Goal: Browse casually: Explore the website without a specific task or goal

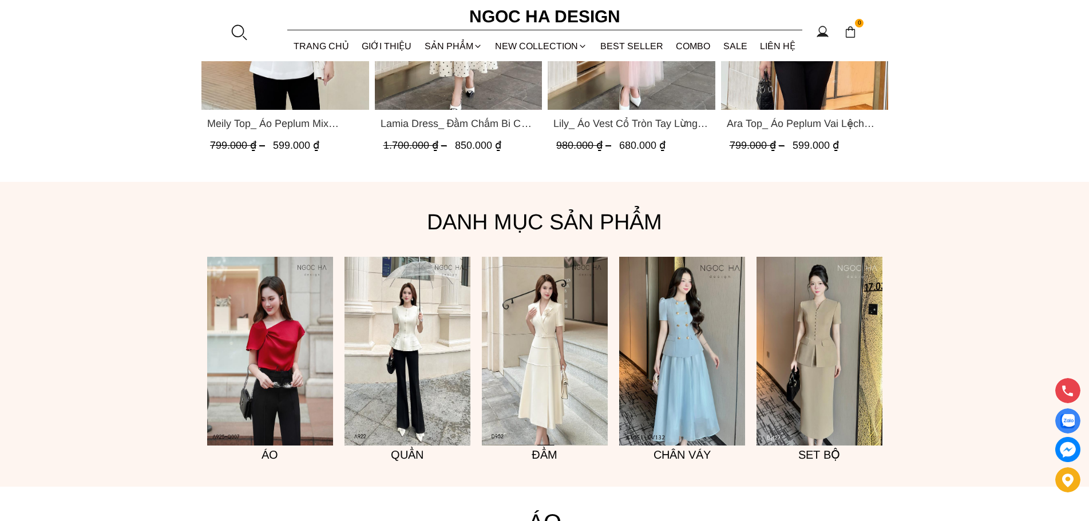
scroll to position [915, 0]
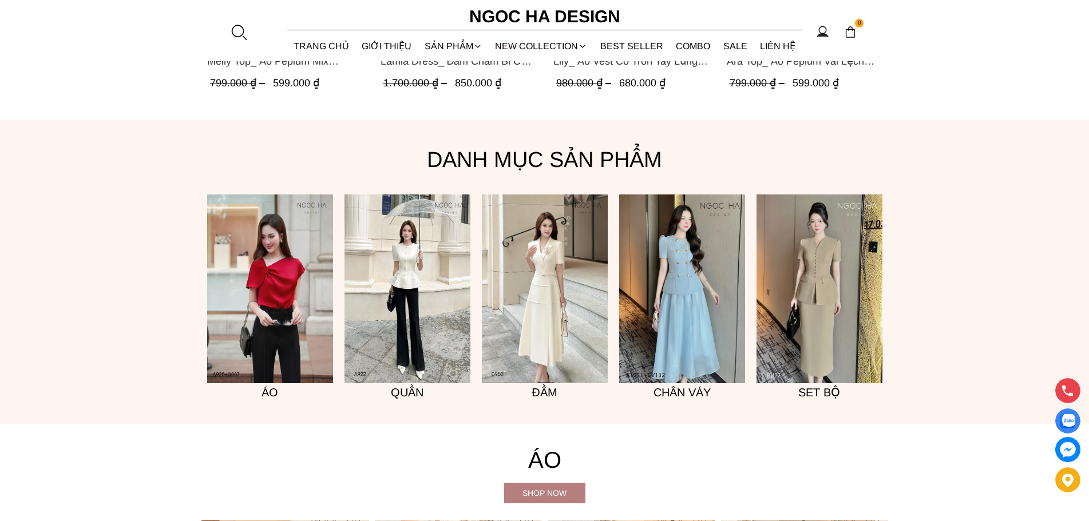
click at [811, 302] on img at bounding box center [819, 289] width 126 height 189
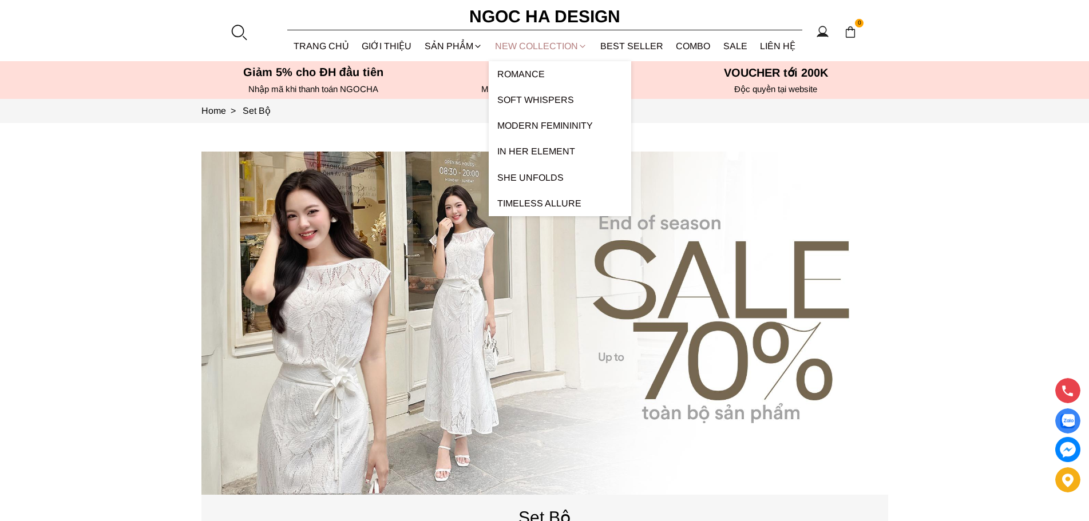
click at [520, 43] on link "NEW COLLECTION" at bounding box center [541, 46] width 105 height 30
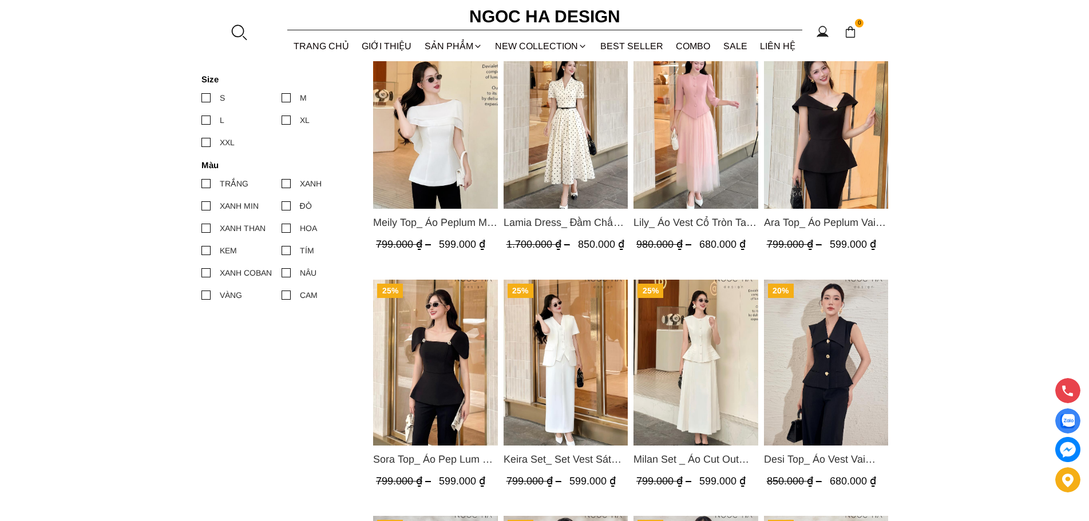
scroll to position [515, 0]
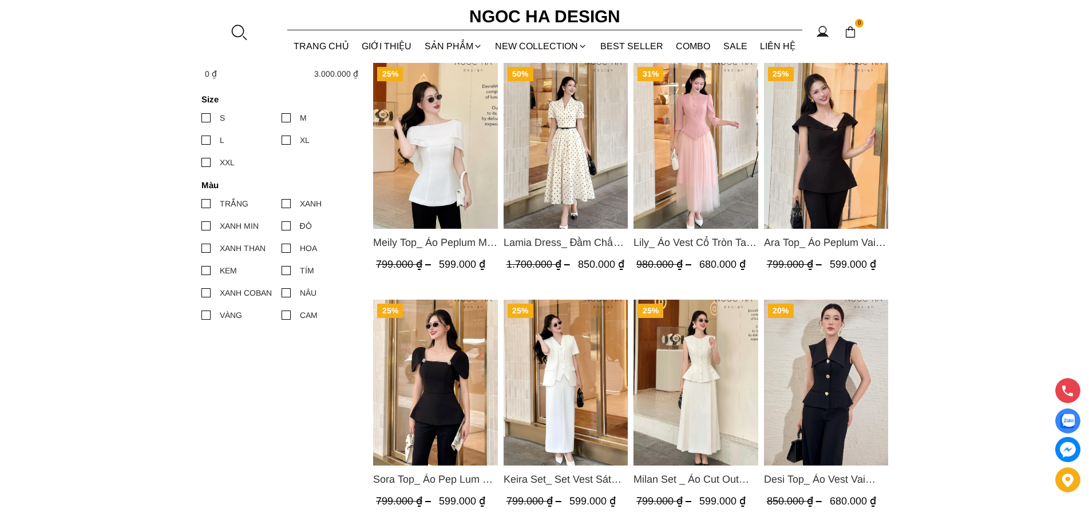
click at [709, 126] on img "Product image - Lily_ Áo Vest Cổ Tròn Tay Lừng Mix Chân Váy Lưới Màu Hồng A1082…" at bounding box center [695, 146] width 125 height 166
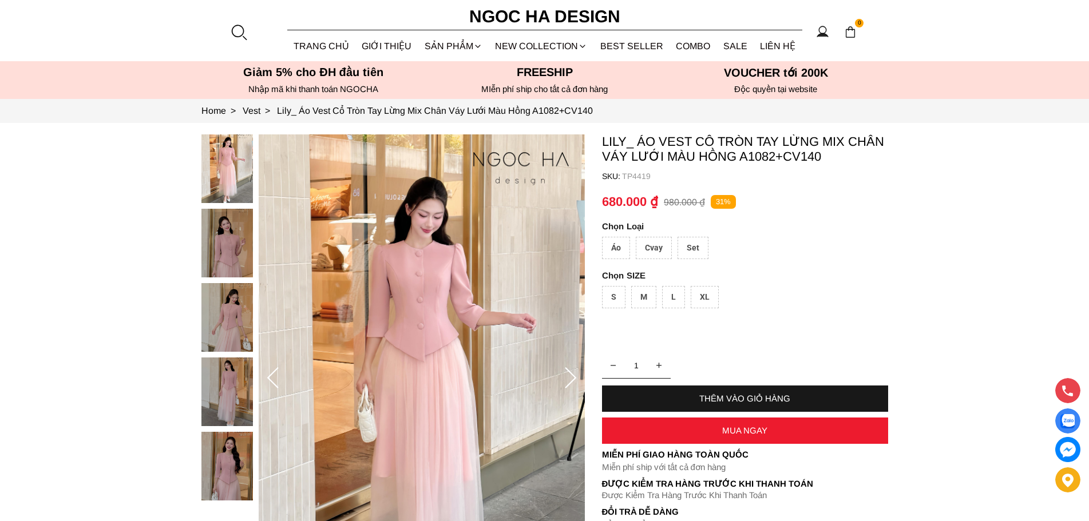
click at [219, 231] on img at bounding box center [226, 243] width 51 height 69
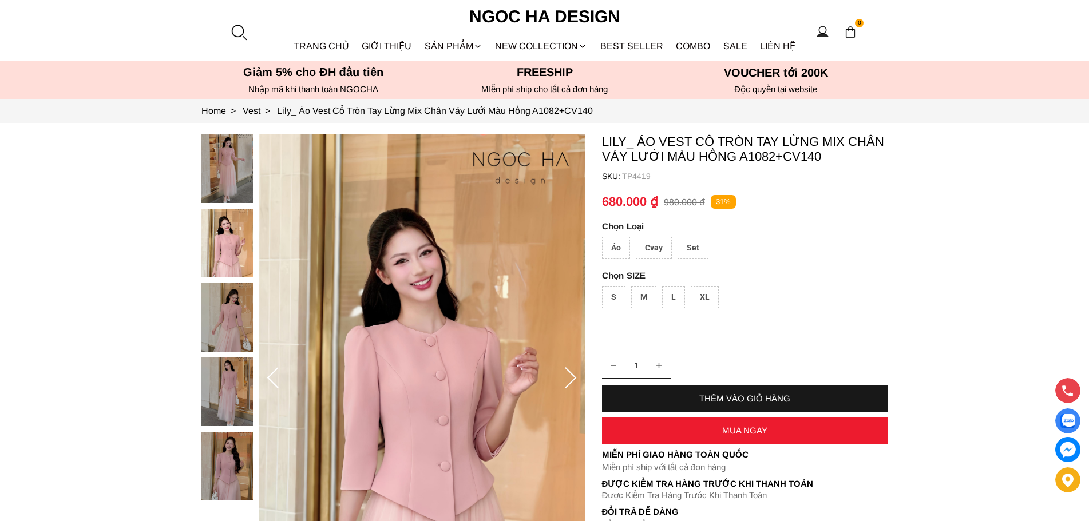
click at [221, 314] on img at bounding box center [226, 317] width 51 height 69
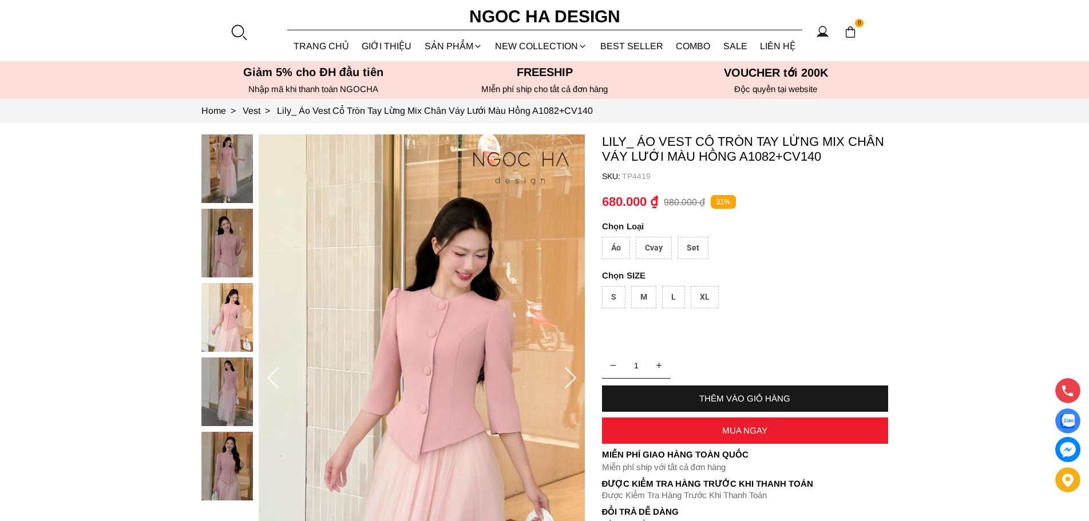
click at [221, 364] on img at bounding box center [226, 392] width 51 height 69
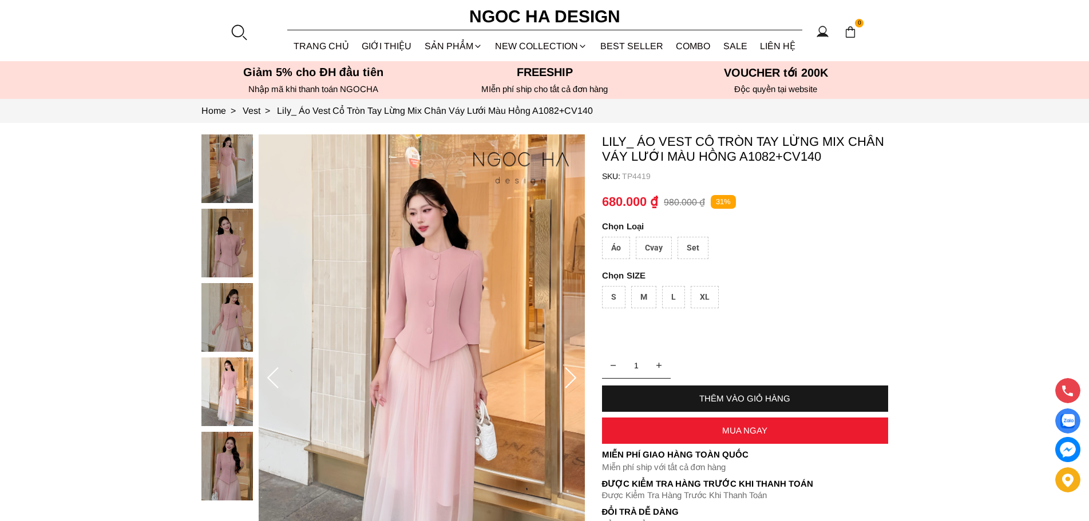
click at [216, 401] on img at bounding box center [226, 392] width 51 height 69
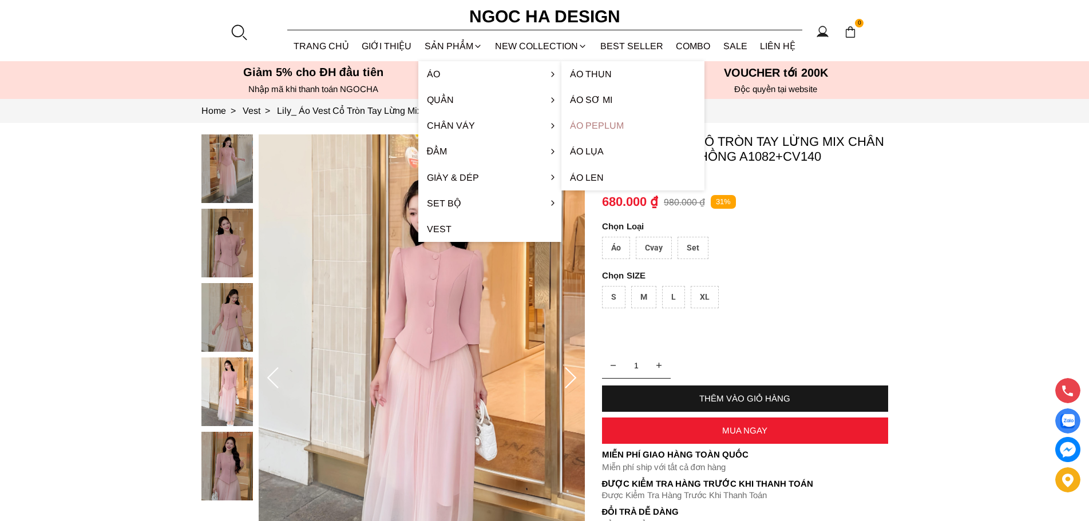
click at [611, 120] on link "Áo Peplum" at bounding box center [632, 126] width 143 height 26
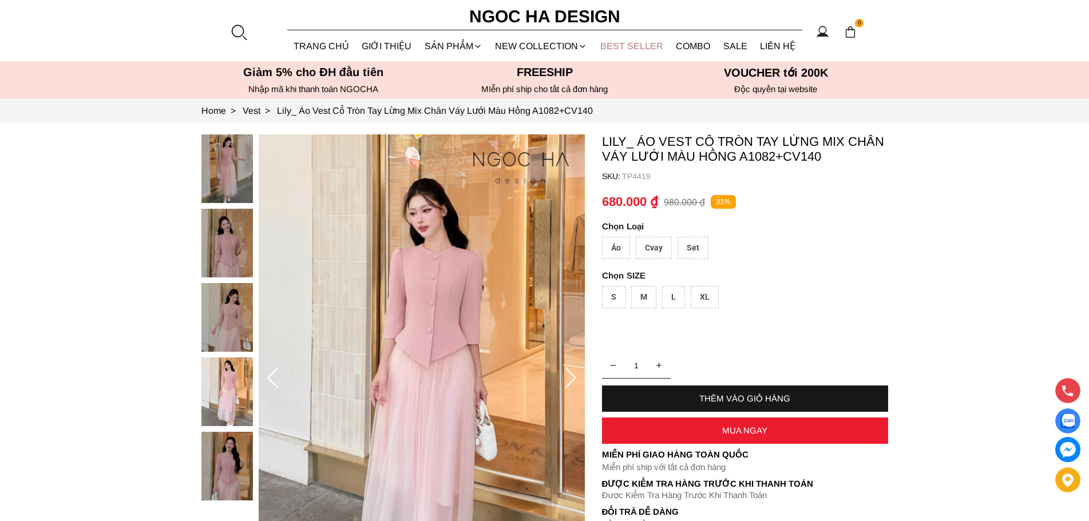
click at [623, 43] on link "BEST SELLER" at bounding box center [632, 46] width 76 height 30
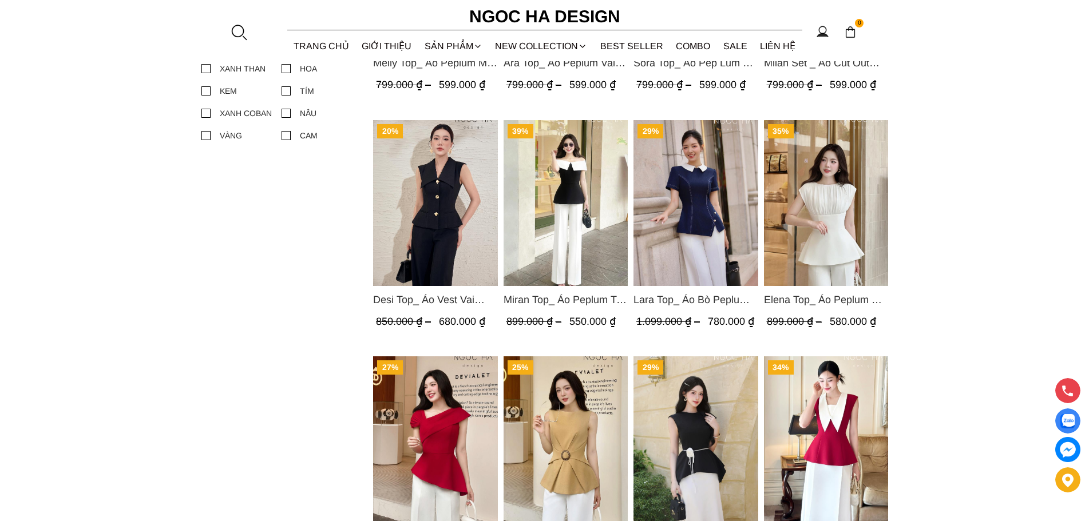
scroll to position [687, 0]
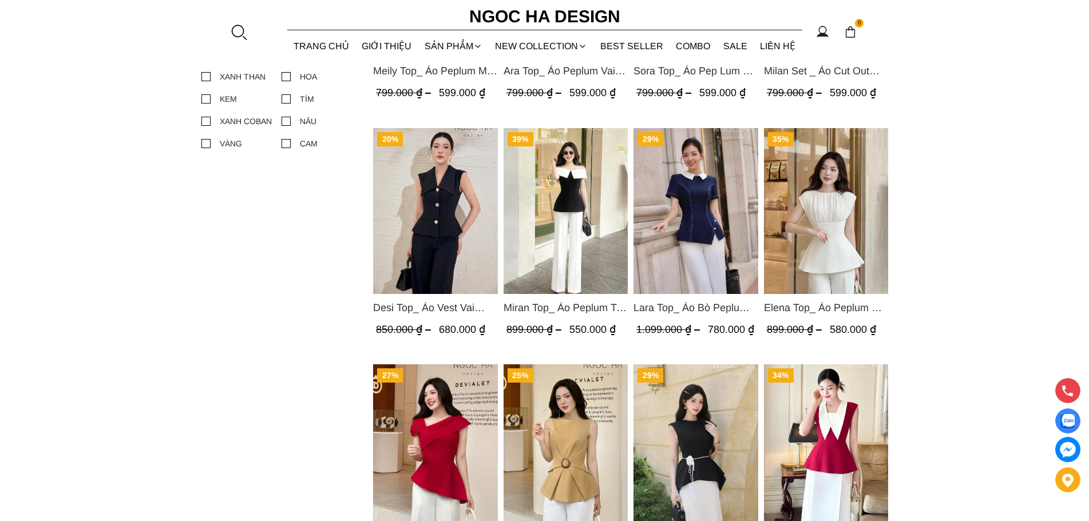
click at [835, 244] on img "Product image - Elena Top_ Áo Peplum Cổ Nhún Màu Trắng A1066" at bounding box center [825, 211] width 125 height 166
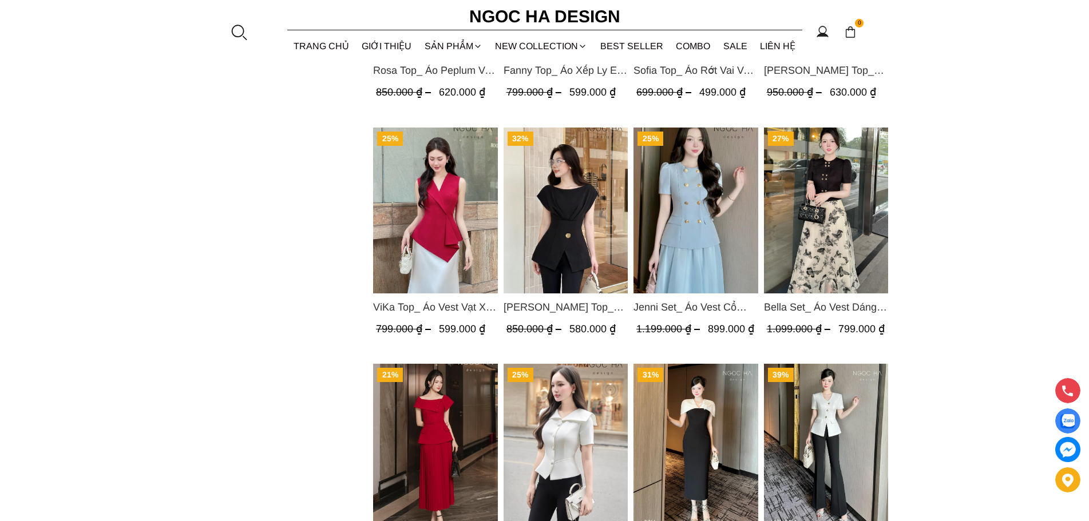
scroll to position [1030, 0]
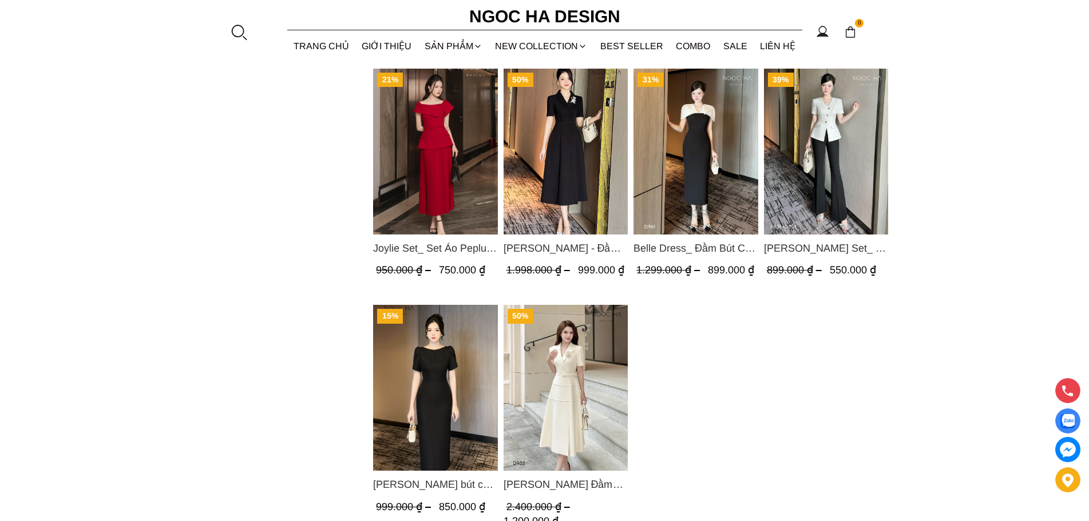
scroll to position [1030, 0]
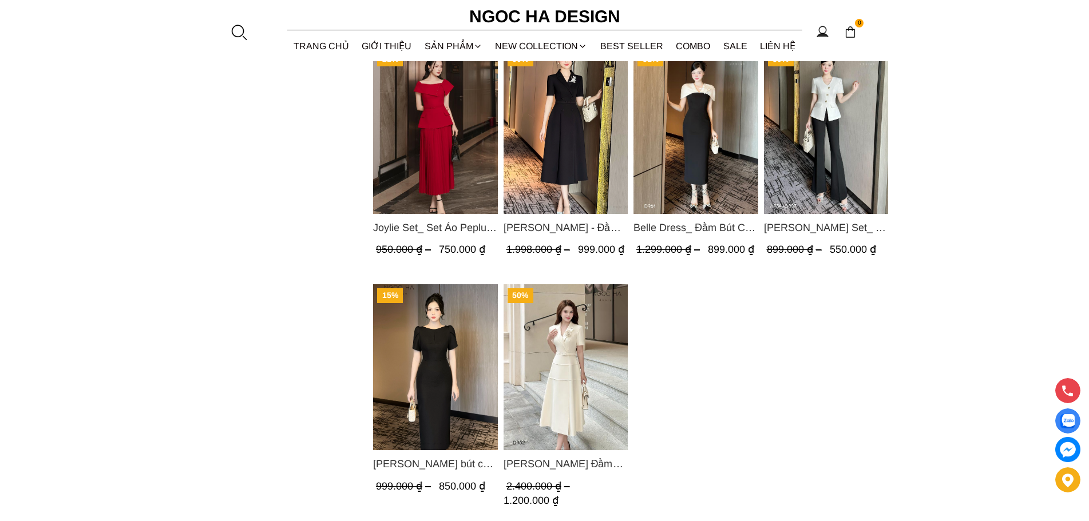
click at [464, 363] on img "Product image - Alice Dress_Đầm bút chì ,tay nụ hồng ,bồng đầu tay màu đen D727" at bounding box center [435, 367] width 125 height 166
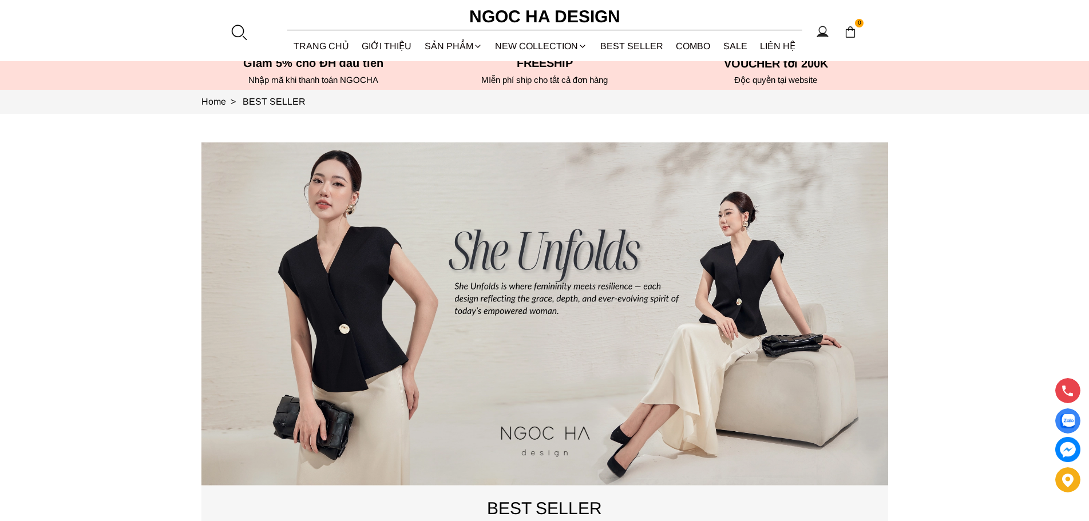
scroll to position [0, 0]
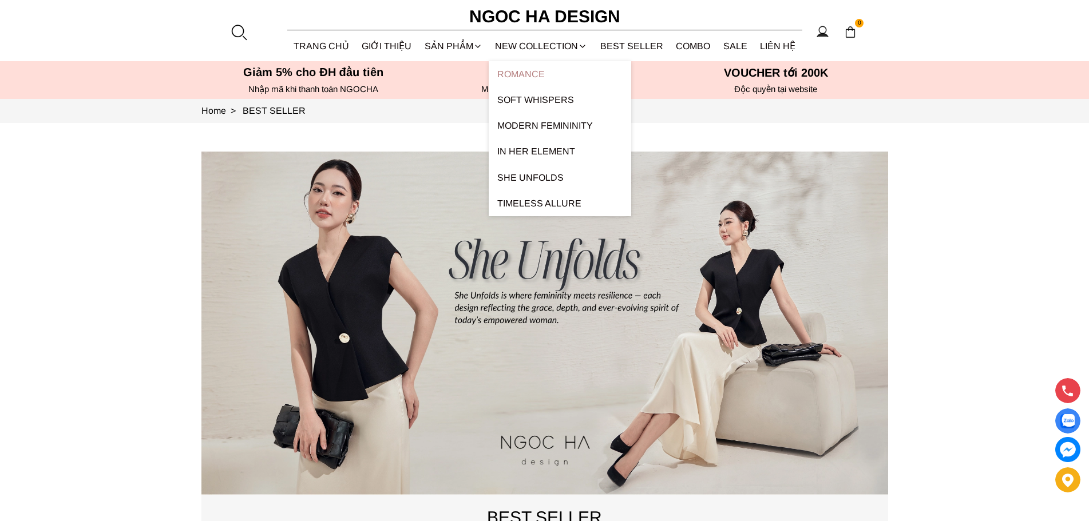
click at [539, 70] on link "ROMANCE" at bounding box center [560, 74] width 142 height 26
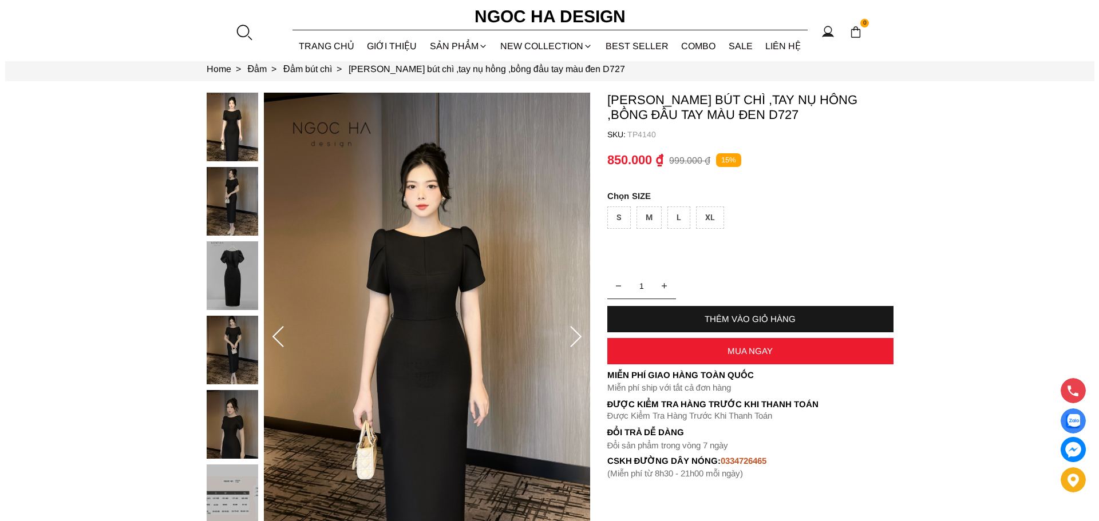
scroll to position [114, 0]
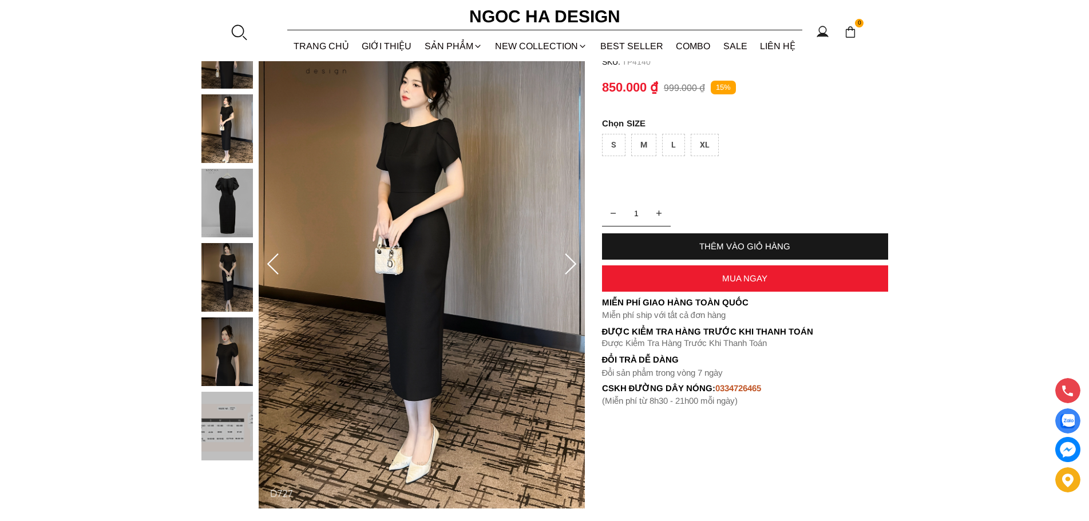
click at [567, 263] on icon at bounding box center [570, 264] width 23 height 23
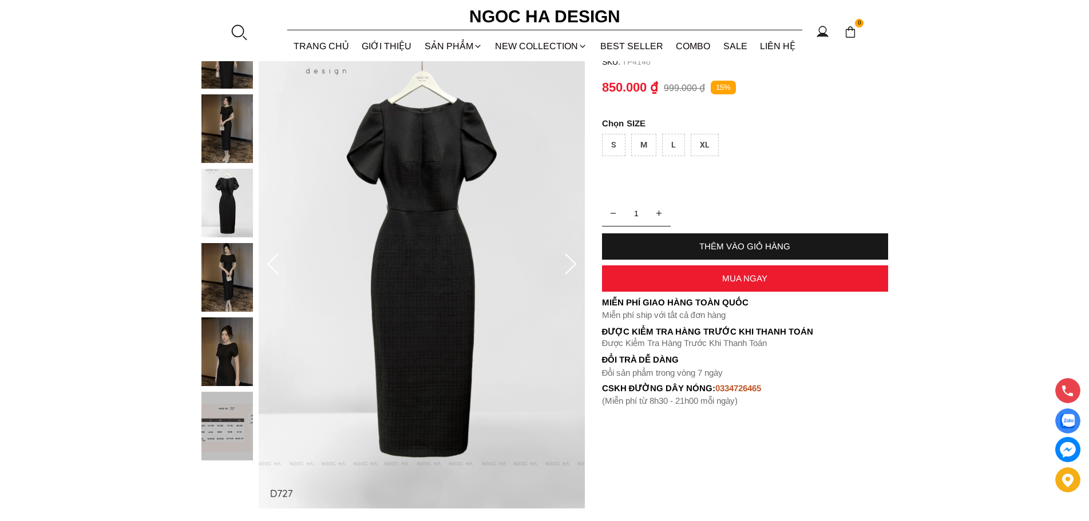
click at [567, 263] on icon at bounding box center [570, 264] width 23 height 23
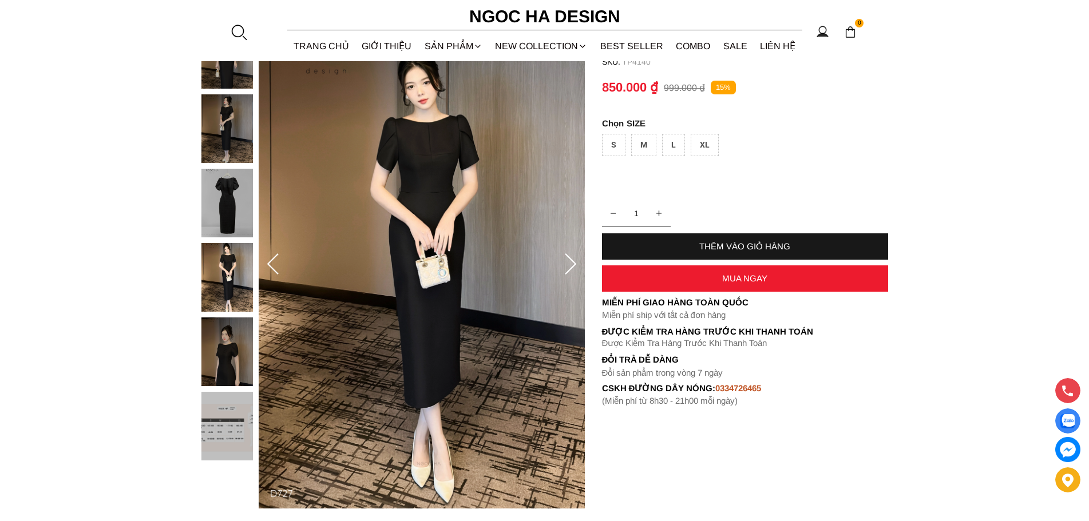
click at [567, 263] on icon at bounding box center [570, 264] width 23 height 23
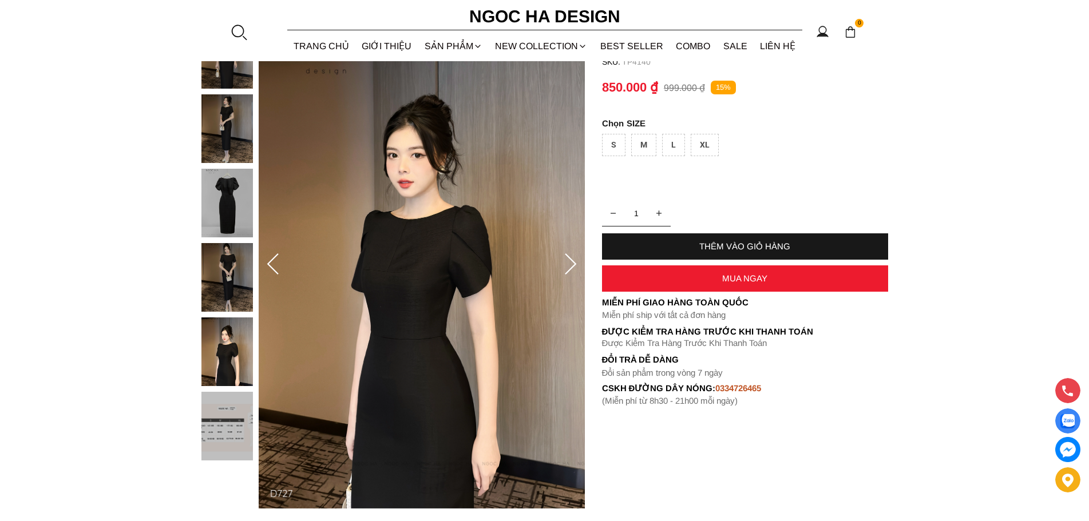
click at [567, 263] on icon at bounding box center [570, 264] width 23 height 23
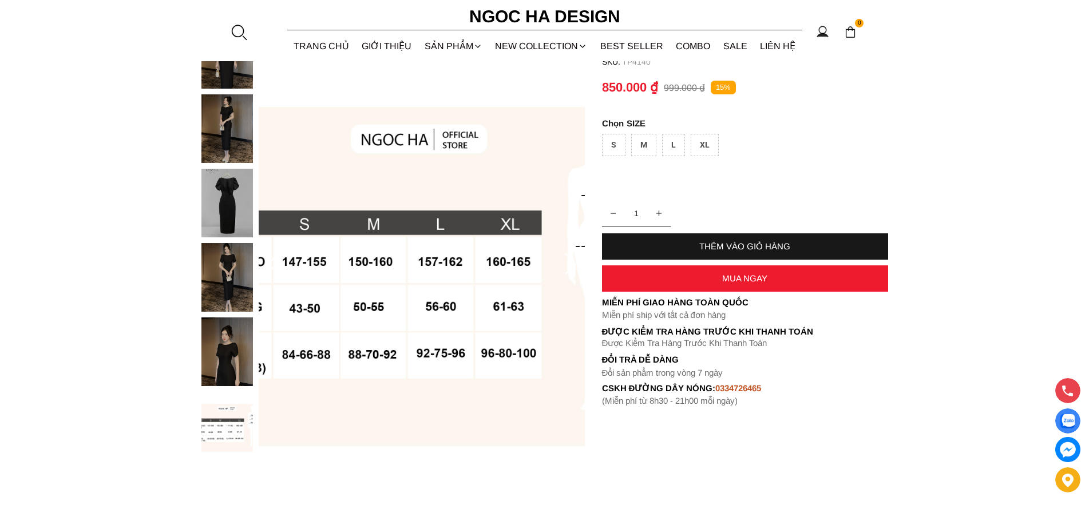
click at [477, 481] on img at bounding box center [422, 264] width 326 height 489
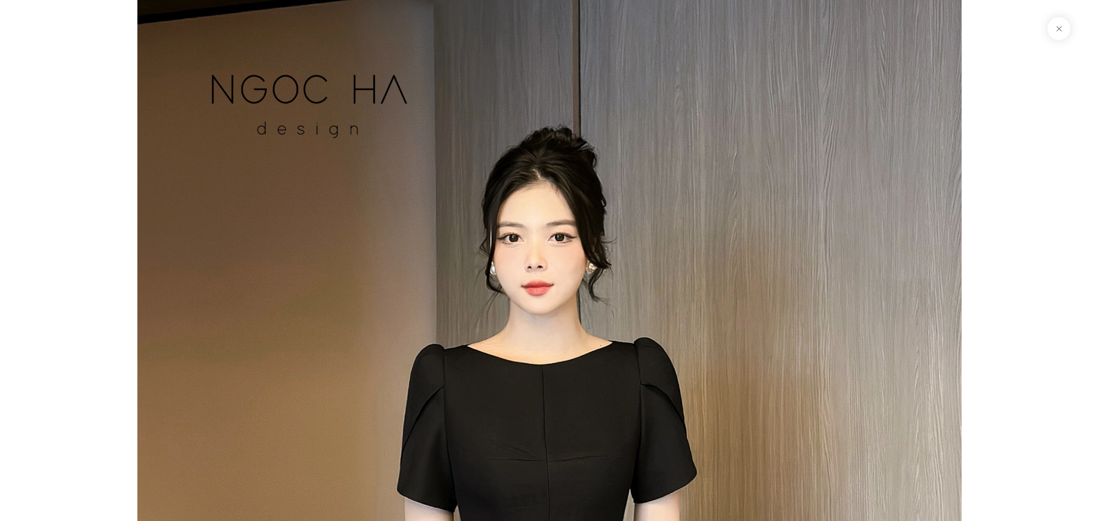
scroll to position [6179, 0]
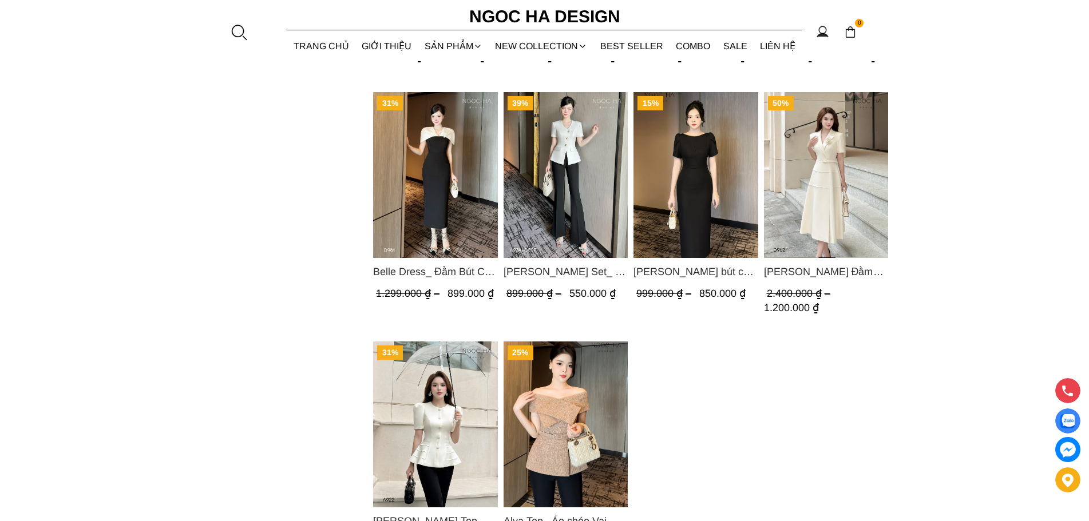
scroll to position [1030, 0]
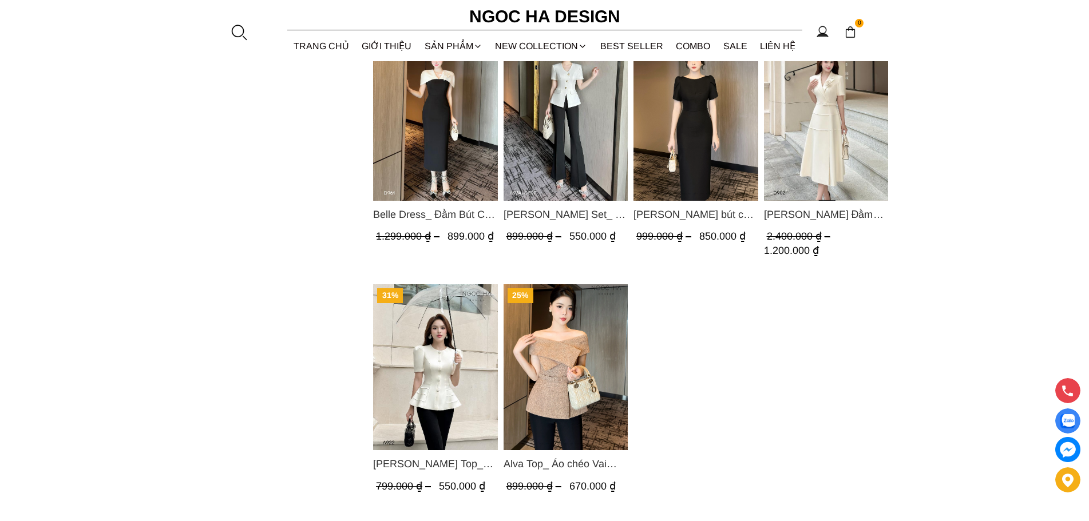
click at [723, 171] on img "Product image - Alice Dress_Đầm bút chì ,tay nụ hồng ,bồng đầu tay màu đen D727" at bounding box center [695, 118] width 125 height 166
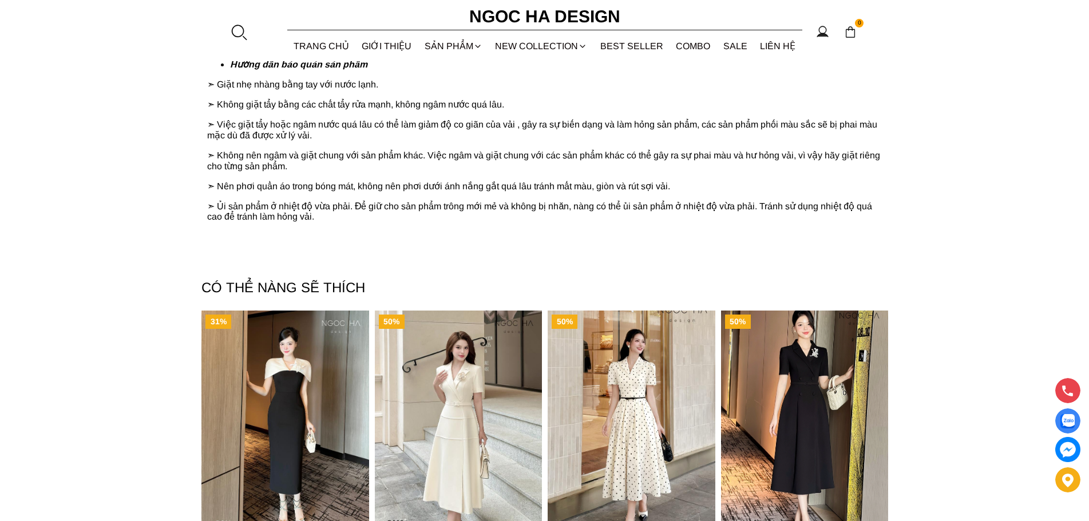
scroll to position [3261, 0]
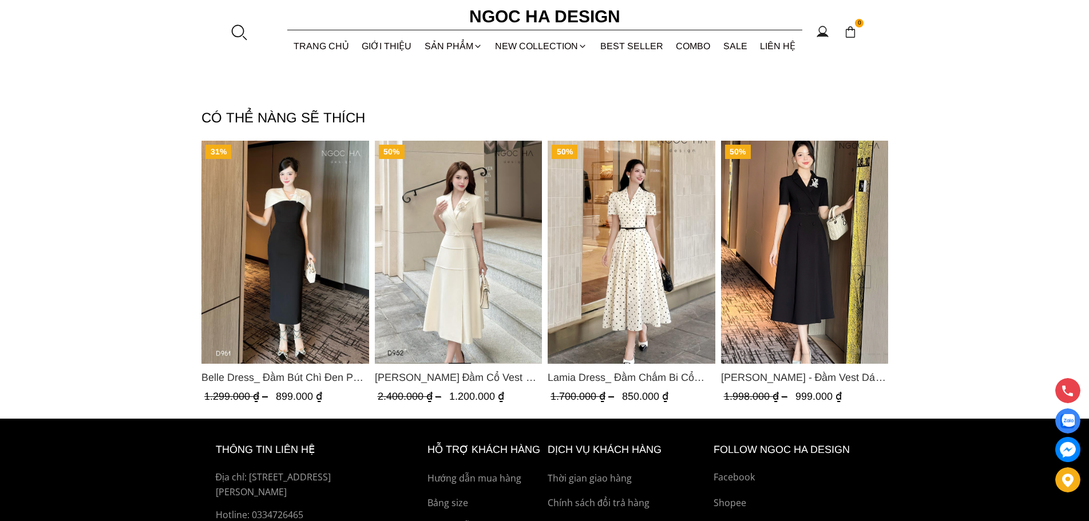
click at [832, 282] on img "Product image - Irene Dress - Đầm Vest Dáng Xòe Kèm Đai D713" at bounding box center [804, 252] width 168 height 223
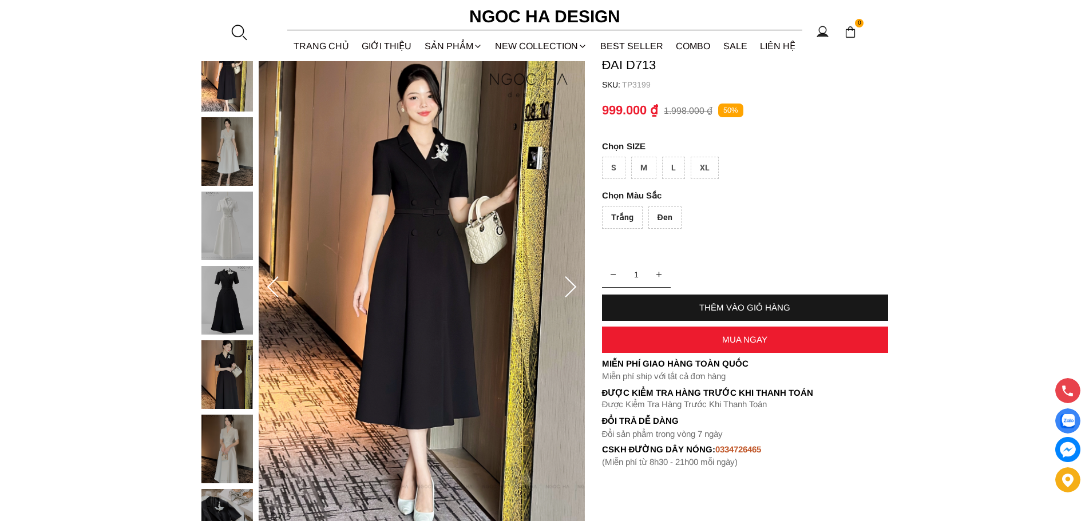
scroll to position [114, 0]
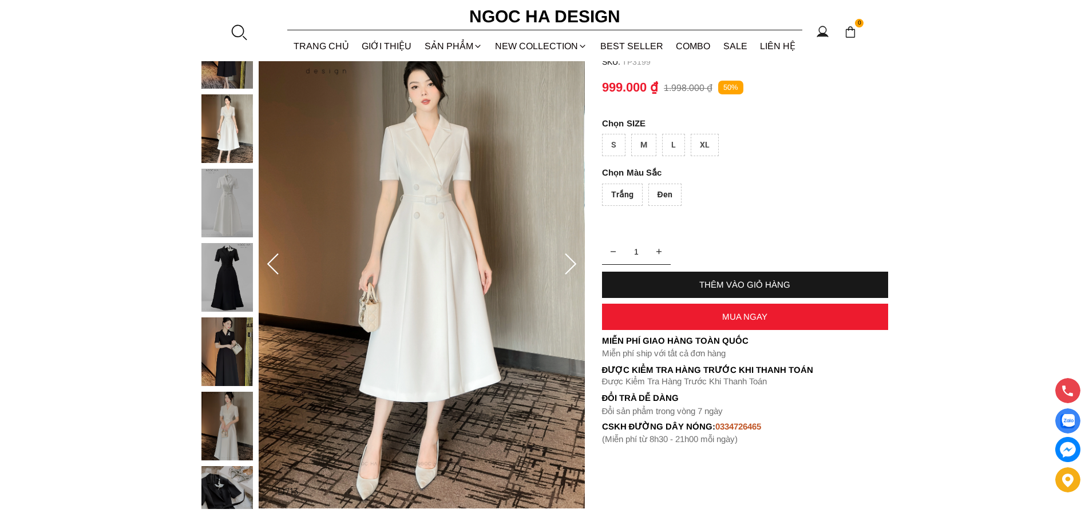
click at [571, 268] on icon at bounding box center [570, 263] width 11 height 21
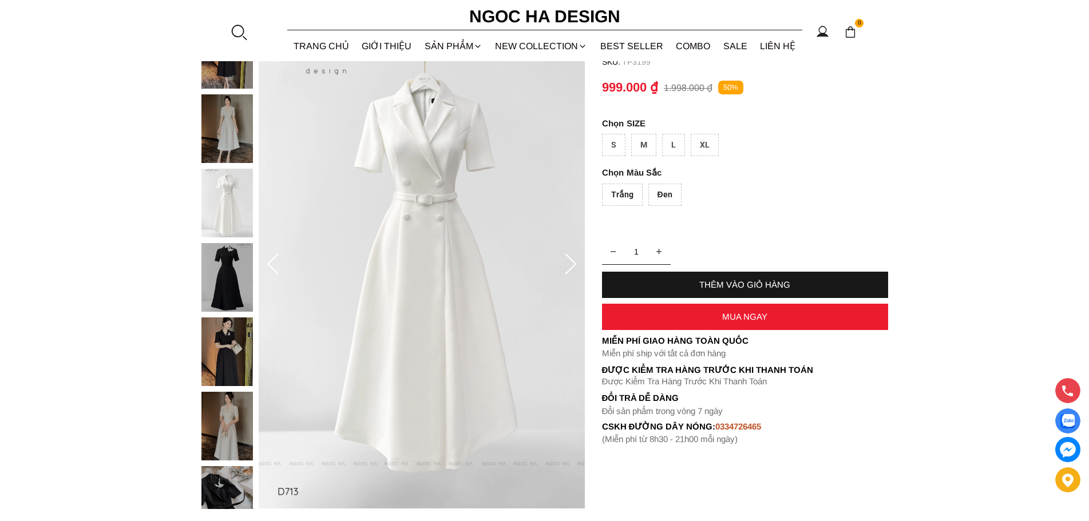
click at [574, 263] on icon at bounding box center [570, 263] width 11 height 21
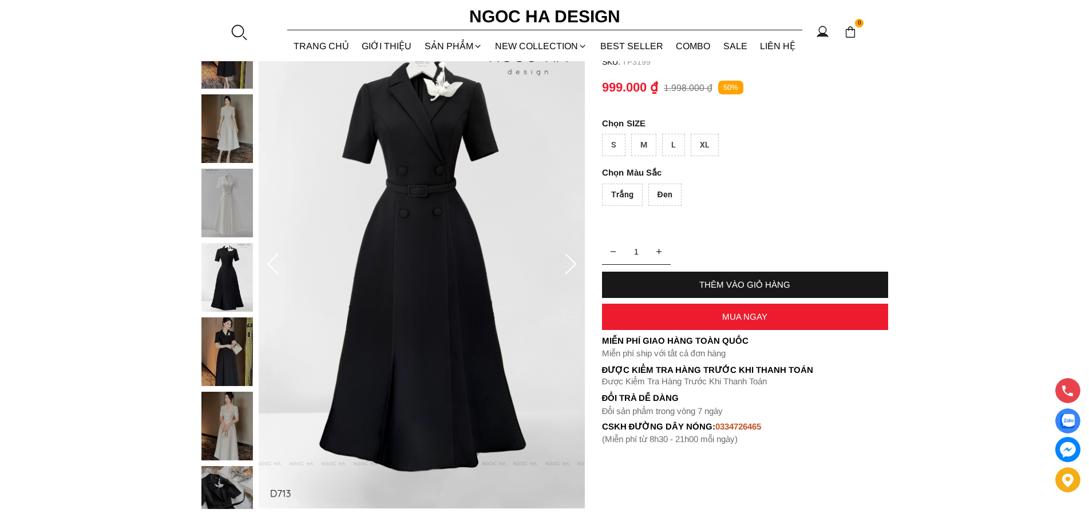
click at [574, 263] on icon at bounding box center [570, 263] width 11 height 21
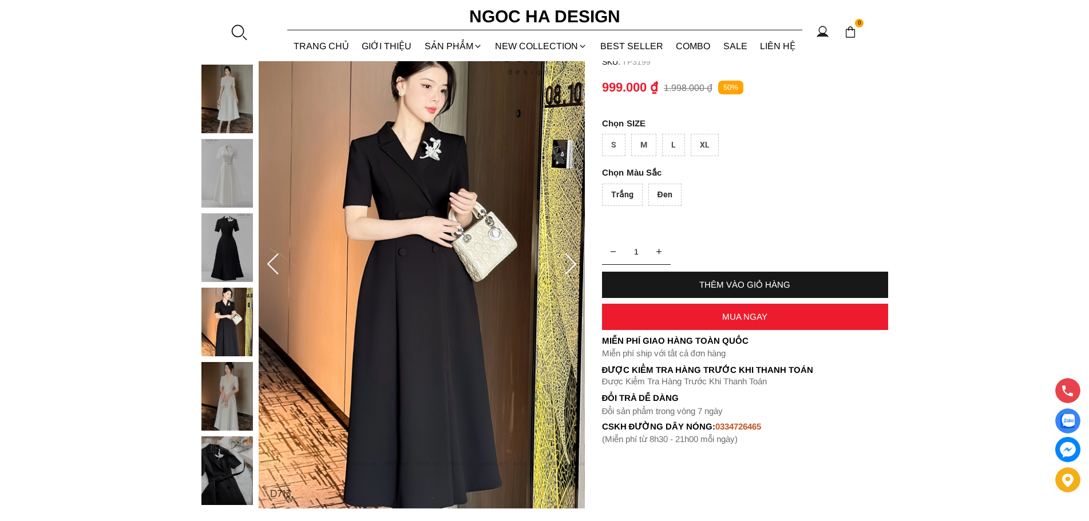
click at [574, 263] on icon at bounding box center [570, 263] width 11 height 21
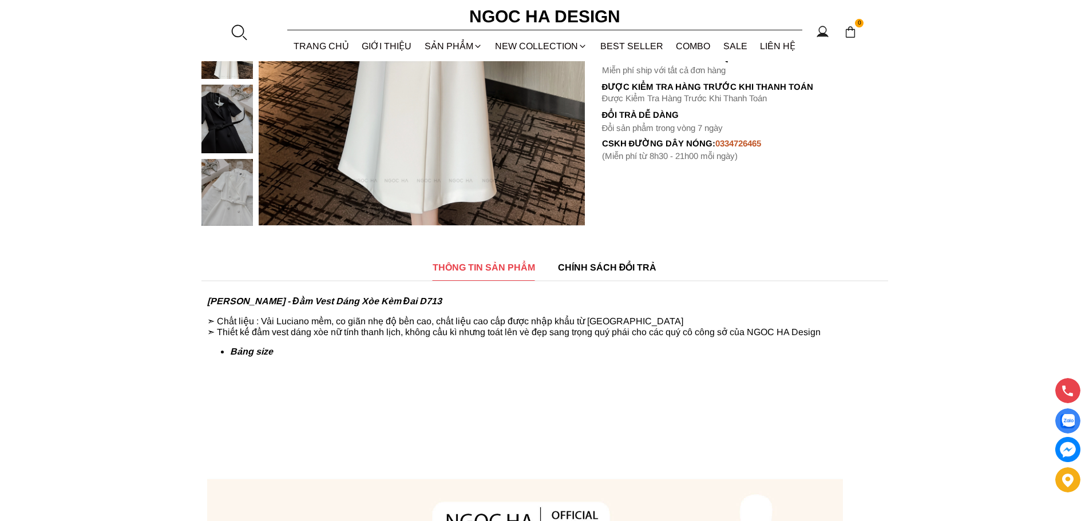
scroll to position [229, 0]
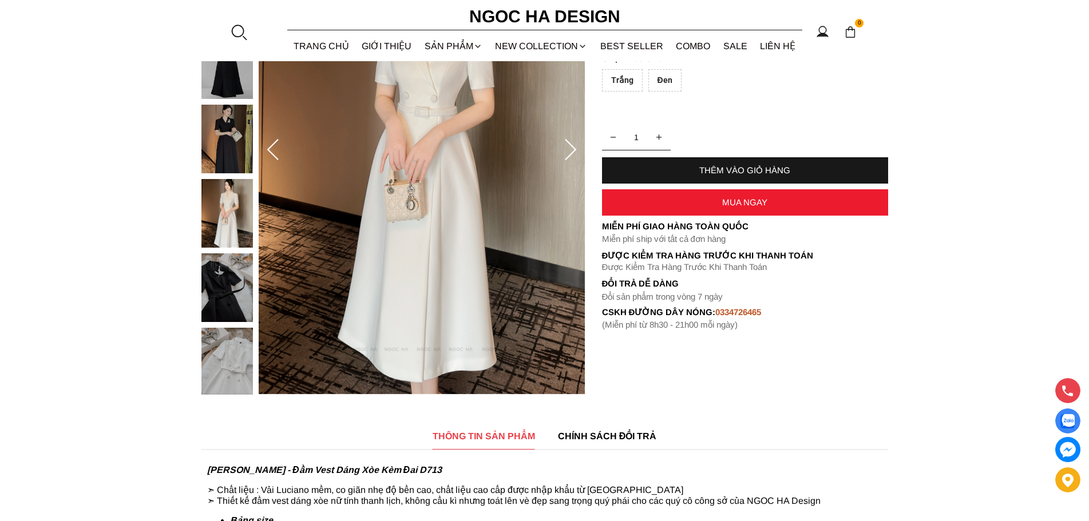
click at [223, 361] on img at bounding box center [226, 362] width 51 height 69
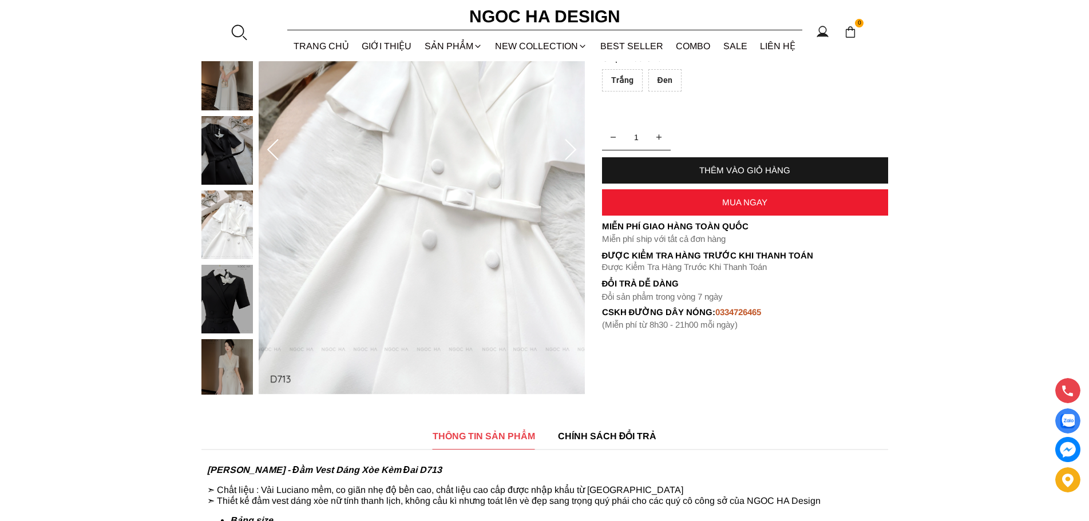
click at [568, 153] on icon at bounding box center [570, 150] width 23 height 23
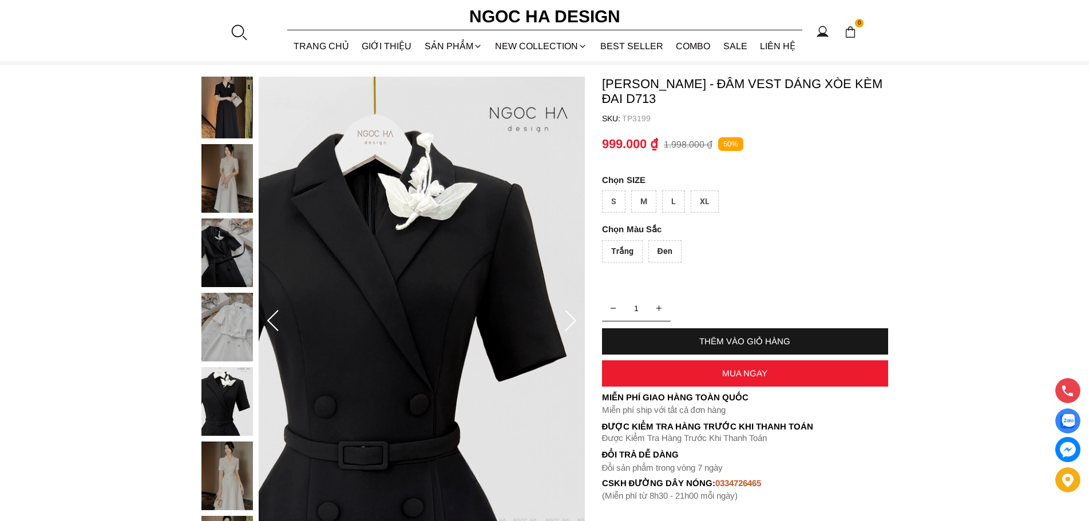
scroll to position [57, 0]
click at [569, 328] on icon at bounding box center [570, 322] width 23 height 23
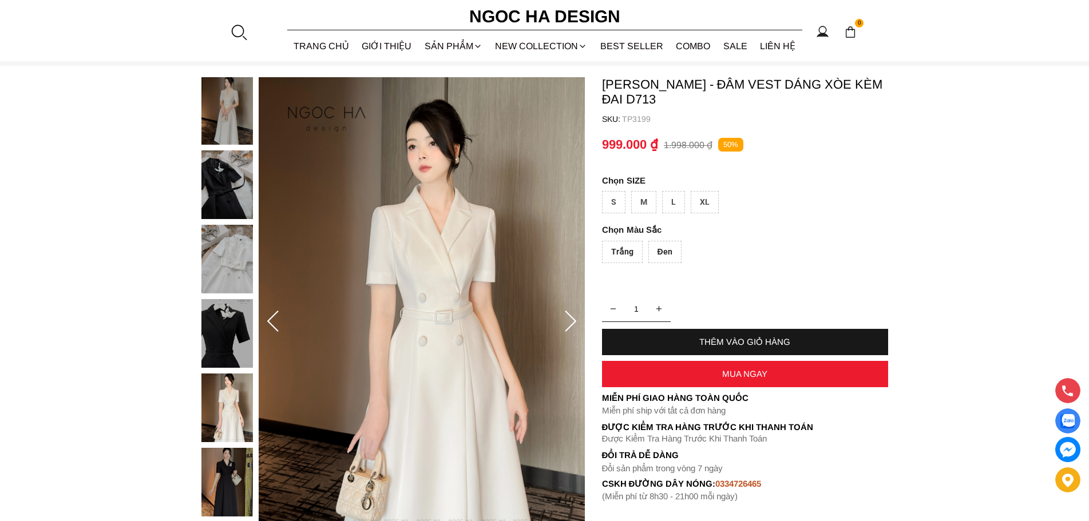
click at [569, 328] on icon at bounding box center [570, 322] width 23 height 23
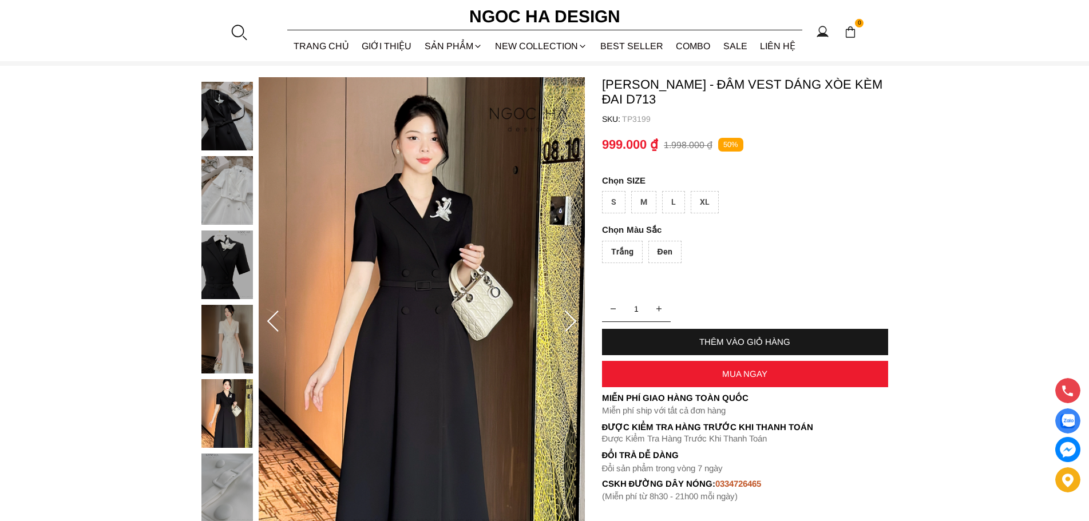
click at [569, 328] on icon at bounding box center [570, 322] width 23 height 23
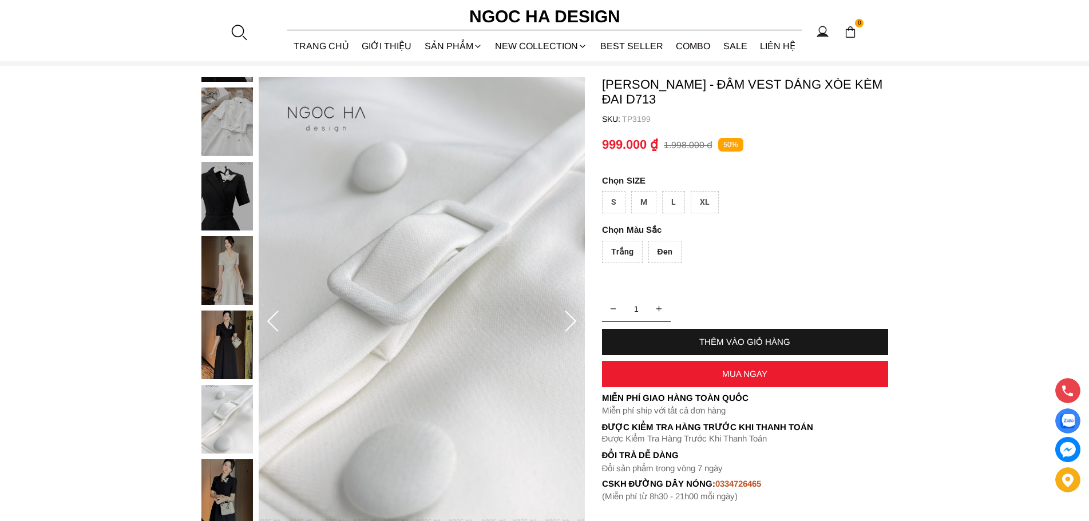
click at [569, 328] on icon at bounding box center [570, 322] width 23 height 23
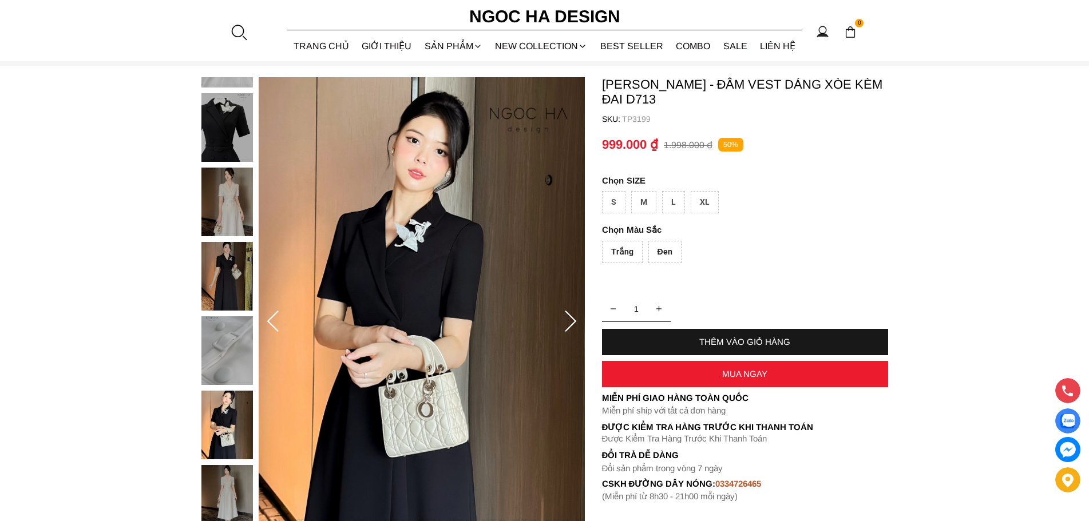
click at [569, 328] on icon at bounding box center [570, 322] width 23 height 23
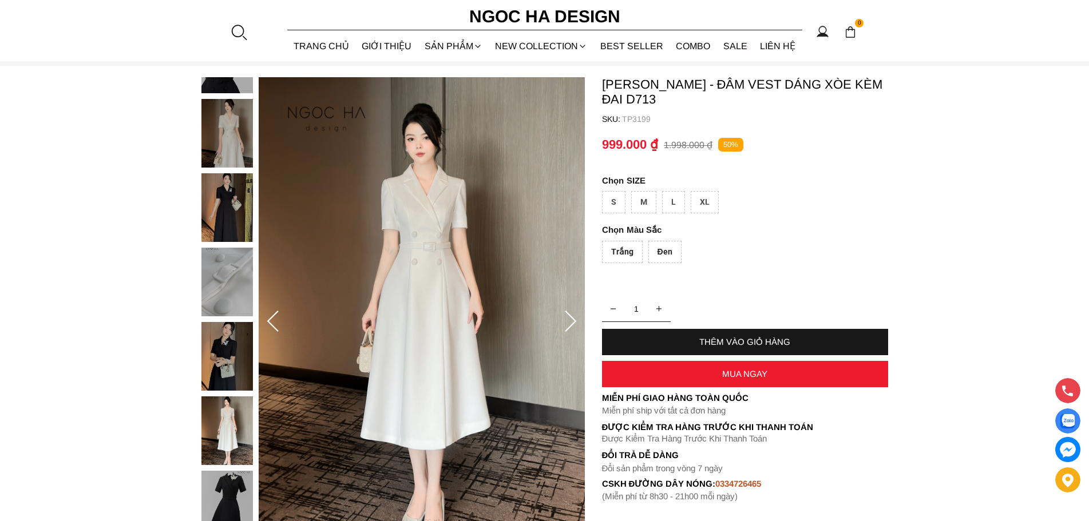
click at [569, 328] on icon at bounding box center [570, 322] width 23 height 23
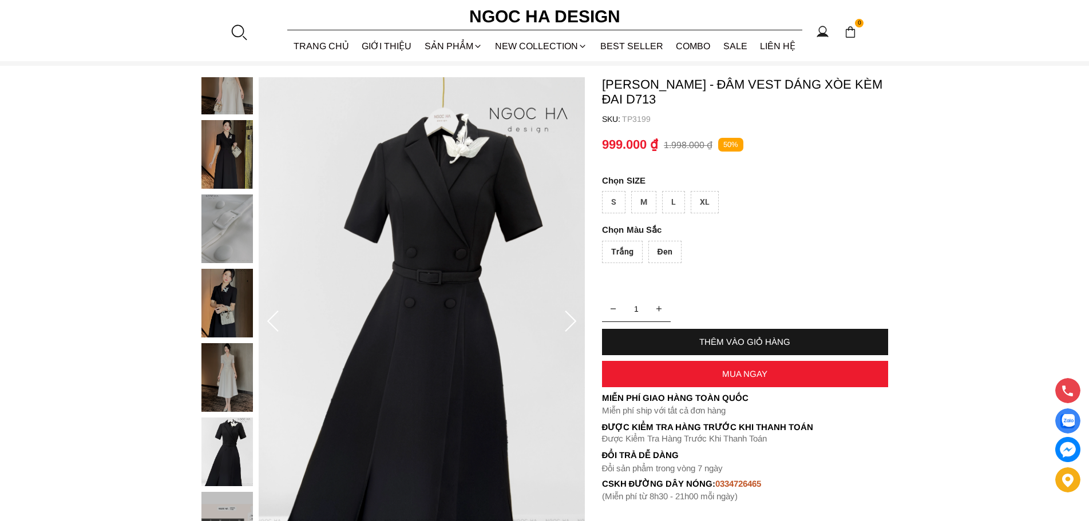
click at [569, 328] on icon at bounding box center [570, 322] width 23 height 23
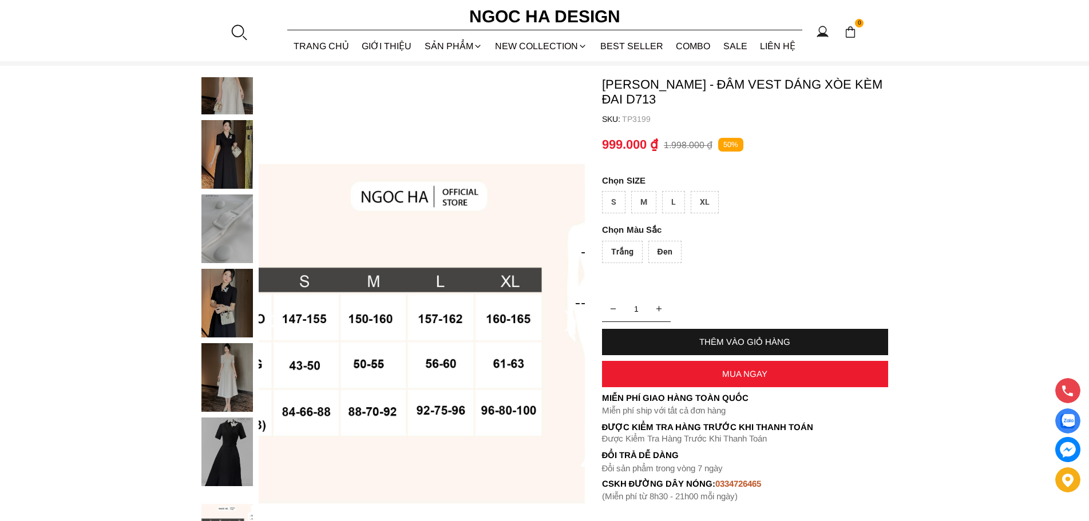
click at [569, 328] on icon at bounding box center [570, 322] width 23 height 23
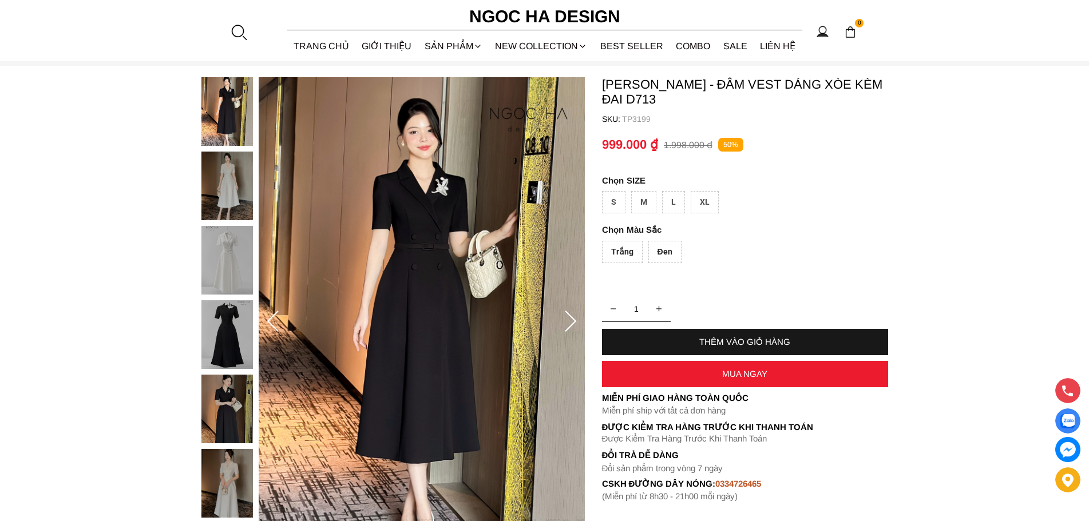
click at [569, 328] on icon at bounding box center [570, 322] width 23 height 23
